Goal: Information Seeking & Learning: Learn about a topic

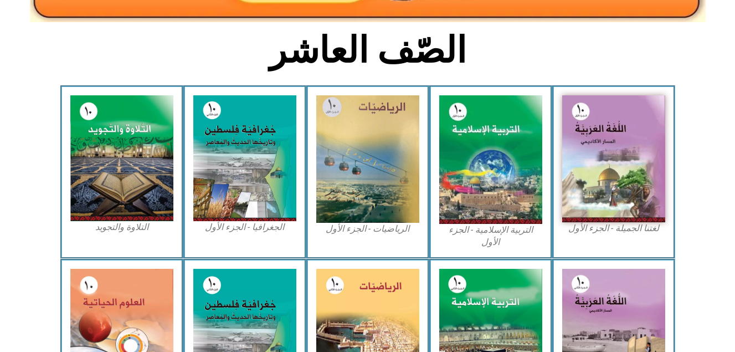
scroll to position [266, 0]
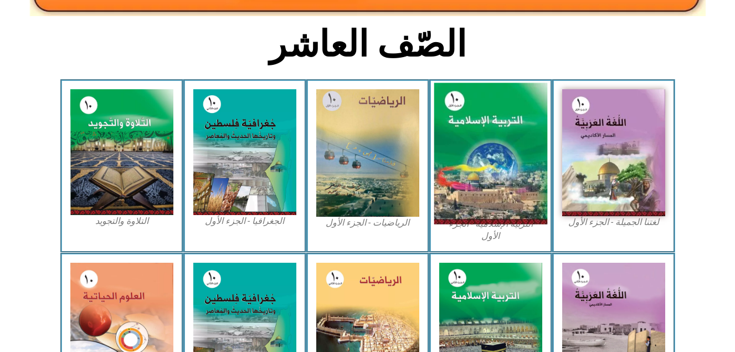
click at [455, 156] on img at bounding box center [491, 153] width 114 height 141
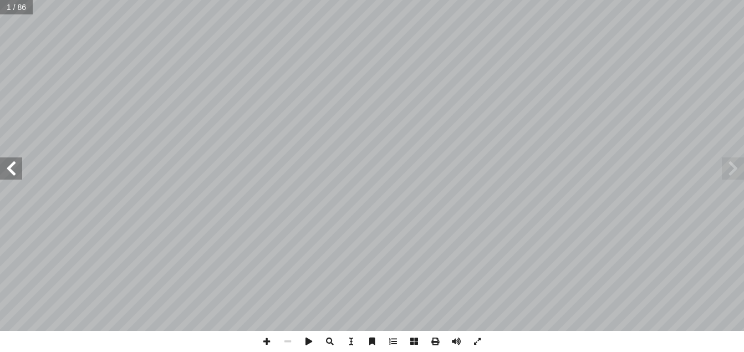
click at [9, 167] on span at bounding box center [11, 168] width 22 height 22
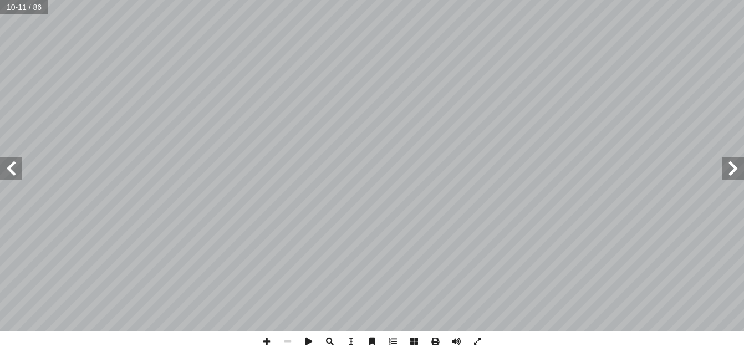
click at [730, 176] on span at bounding box center [732, 168] width 22 height 22
click at [264, 337] on span at bounding box center [266, 341] width 21 height 21
click at [267, 345] on span at bounding box center [266, 341] width 21 height 21
click at [404, 349] on div "ولى أ الوحدة ال� هداف الوحدة: أ ا ن الكريم وعلومه � القرا والحديث النبوي الشريف…" at bounding box center [372, 176] width 744 height 352
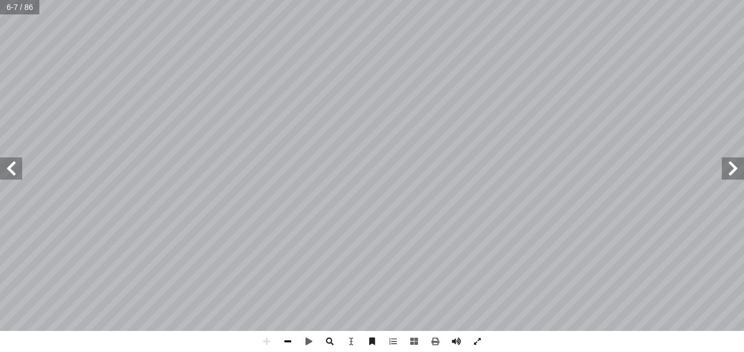
click at [286, 343] on span at bounding box center [287, 341] width 21 height 21
click at [13, 175] on span at bounding box center [11, 168] width 22 height 22
click at [270, 342] on span at bounding box center [266, 341] width 21 height 21
